Goal: Navigation & Orientation: Find specific page/section

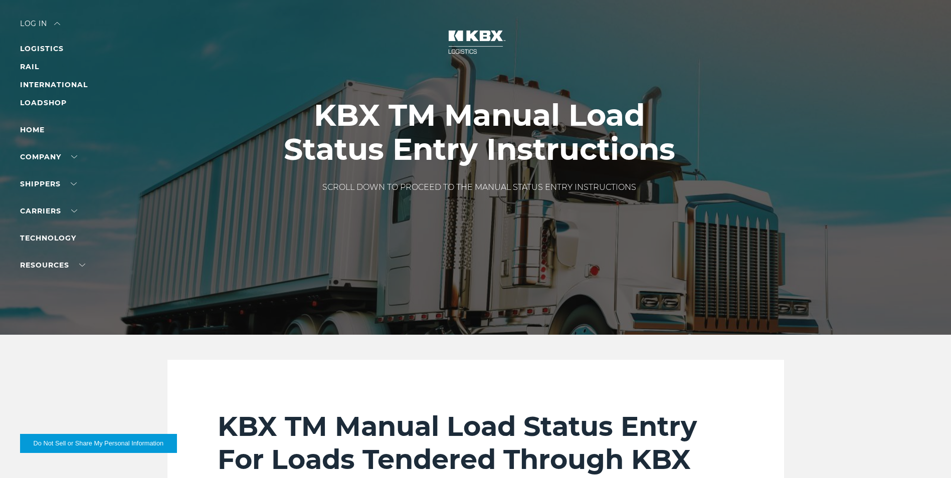
click at [36, 21] on div "Log in" at bounding box center [40, 27] width 40 height 15
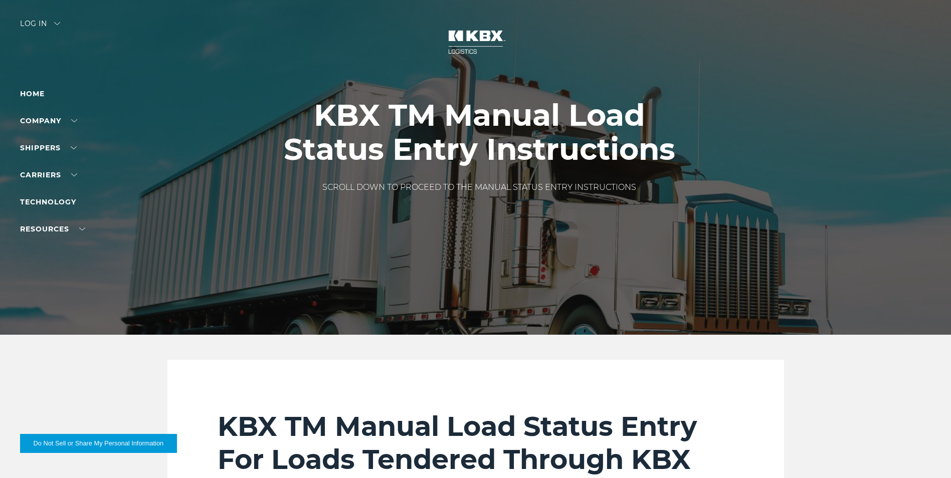
click at [36, 21] on div "Log in" at bounding box center [40, 27] width 40 height 15
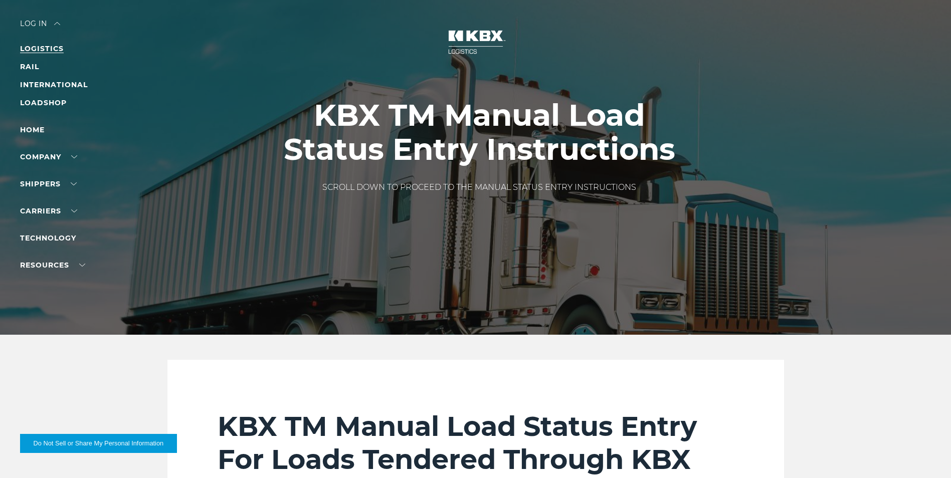
click at [41, 45] on link "LOGISTICS" at bounding box center [42, 48] width 44 height 9
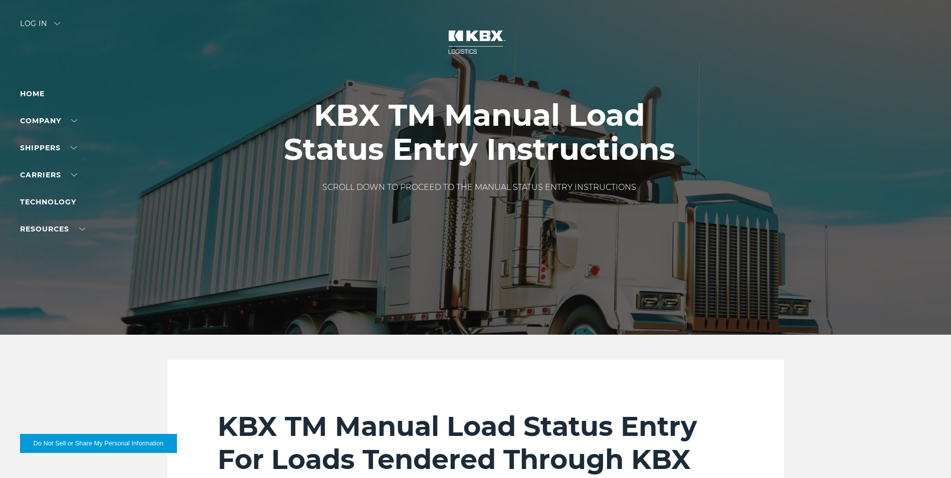
click at [24, 23] on div "Log in" at bounding box center [40, 27] width 40 height 15
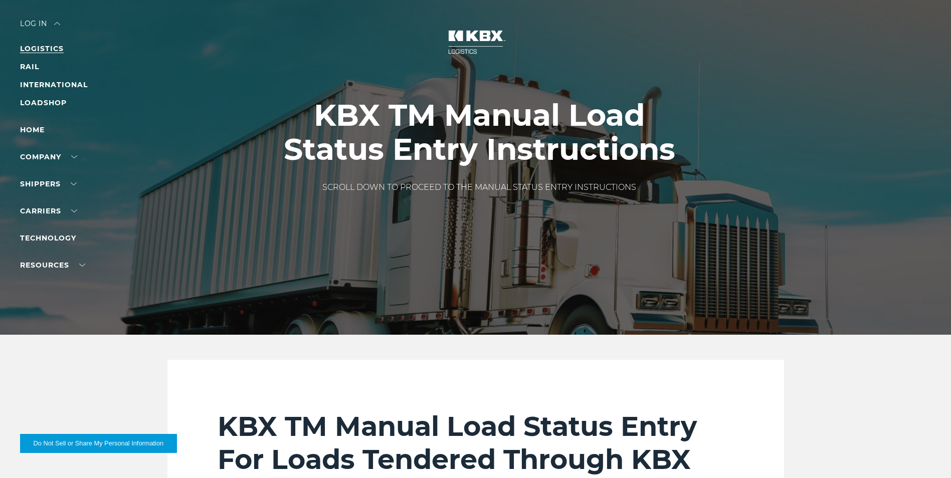
click at [30, 52] on link "LOGISTICS" at bounding box center [42, 48] width 44 height 9
